Goal: Task Accomplishment & Management: Manage account settings

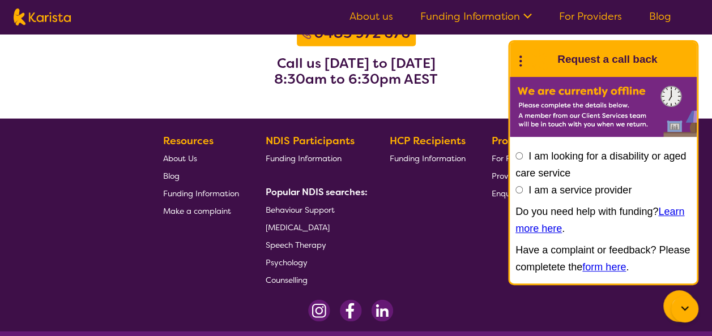
scroll to position [1508, 0]
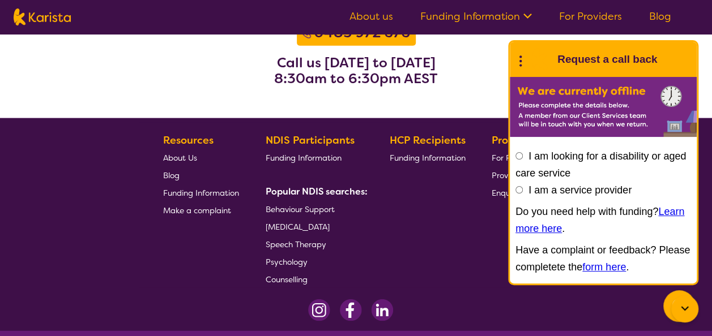
click at [374, 19] on link "About us" at bounding box center [371, 17] width 44 height 14
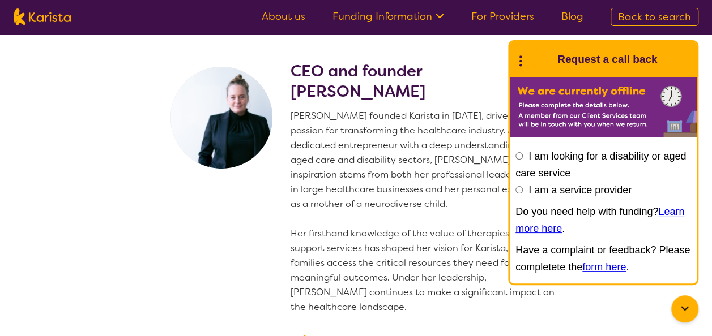
click at [502, 13] on link "For Providers" at bounding box center [502, 17] width 63 height 14
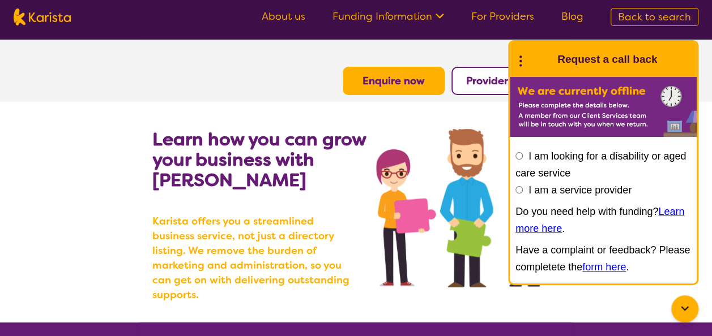
click at [689, 306] on icon at bounding box center [685, 309] width 14 height 14
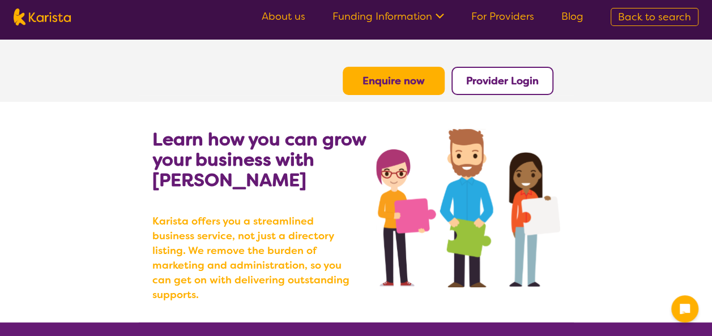
click at [510, 78] on b "Provider Login" at bounding box center [502, 81] width 73 height 14
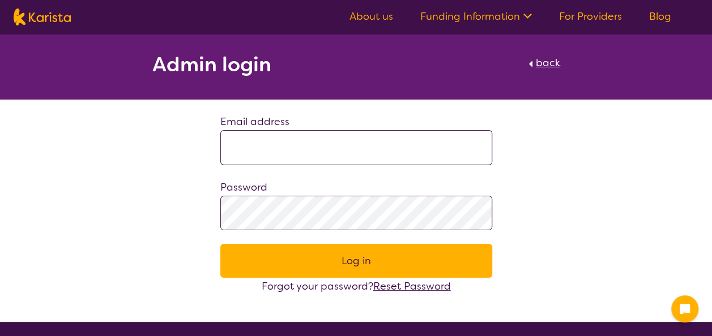
type input "**********"
click at [356, 264] on button "Log in" at bounding box center [356, 261] width 272 height 34
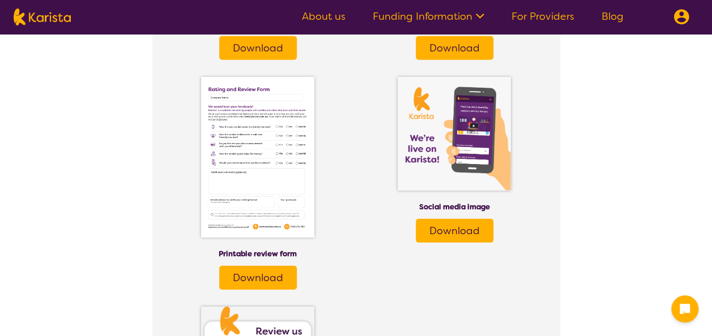
scroll to position [1587, 0]
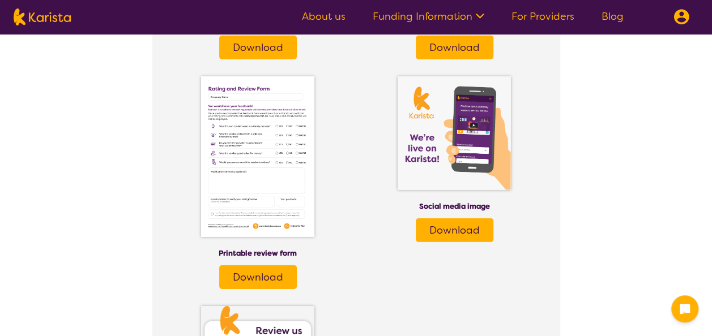
click at [453, 233] on span "Download" at bounding box center [454, 231] width 50 height 14
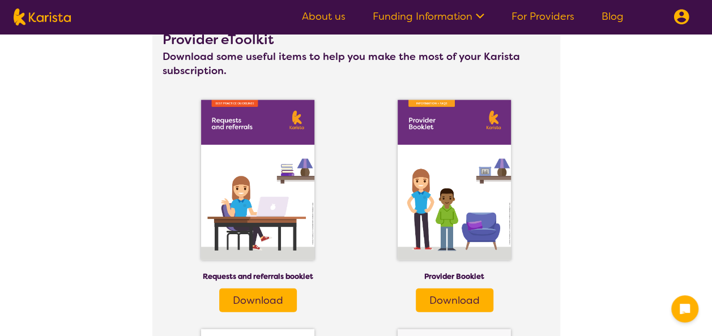
scroll to position [1333, 0]
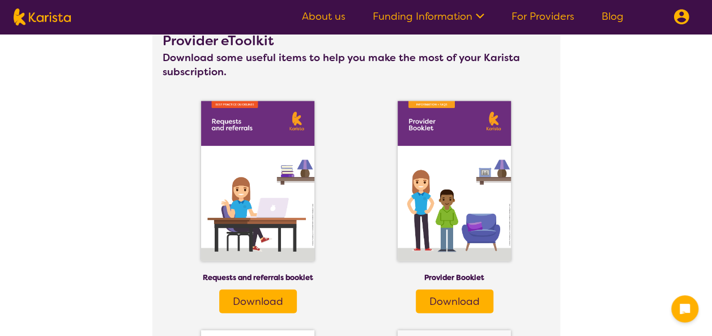
click at [252, 298] on span "Download" at bounding box center [258, 302] width 50 height 14
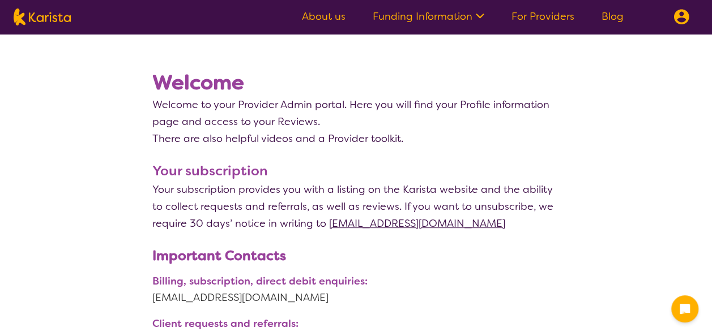
scroll to position [0, 0]
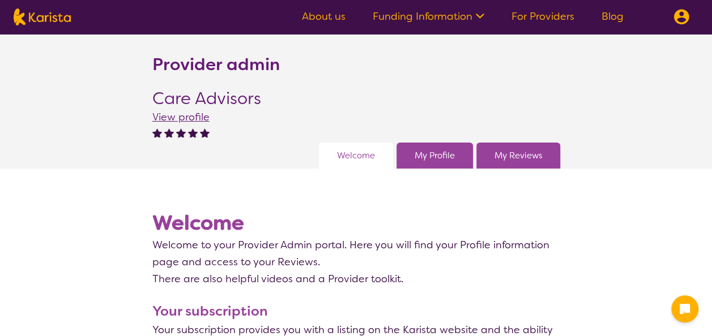
click at [449, 153] on link "My Profile" at bounding box center [435, 155] width 40 height 17
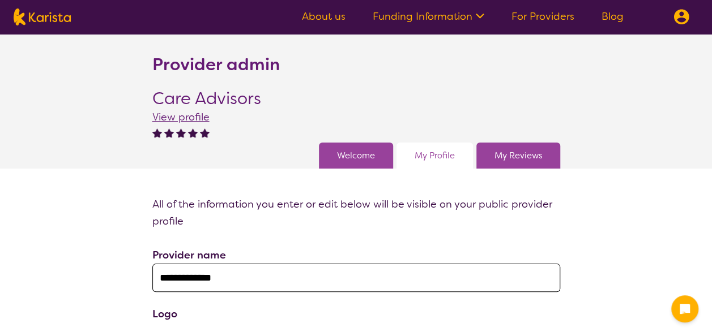
click at [509, 151] on link "My Reviews" at bounding box center [518, 155] width 48 height 17
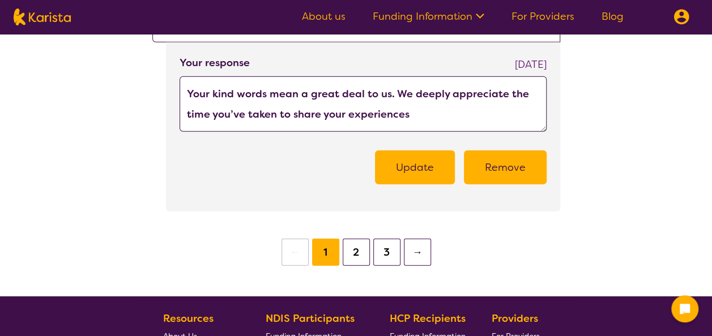
scroll to position [1461, 0]
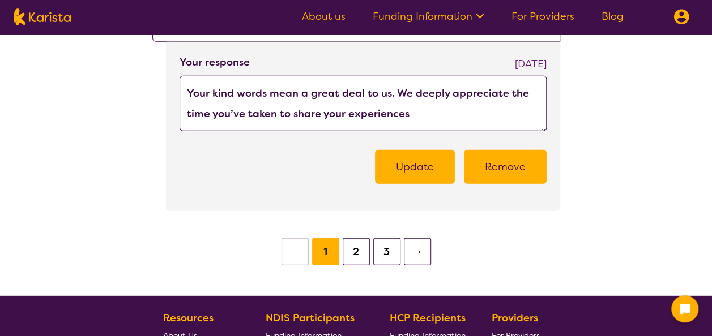
click at [352, 238] on button "2" at bounding box center [356, 251] width 27 height 27
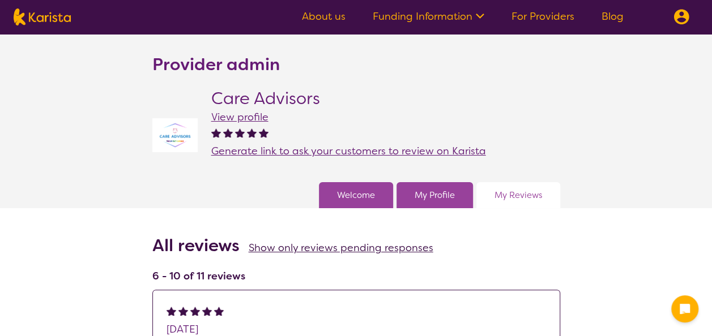
click at [514, 201] on link "My Reviews" at bounding box center [518, 195] width 48 height 17
click at [541, 19] on link "For Providers" at bounding box center [542, 17] width 63 height 14
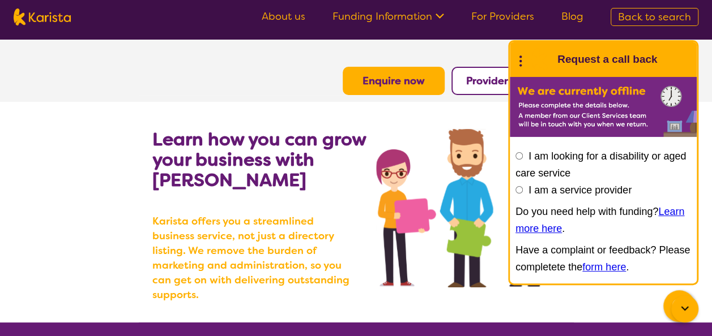
drag, startPoint x: -2, startPoint y: 365, endPoint x: 253, endPoint y: 71, distance: 388.7
click at [253, 71] on section "Enquire now Provider Login" at bounding box center [356, 68] width 435 height 56
click at [681, 304] on icon at bounding box center [685, 309] width 14 height 14
